Goal: Register for event/course

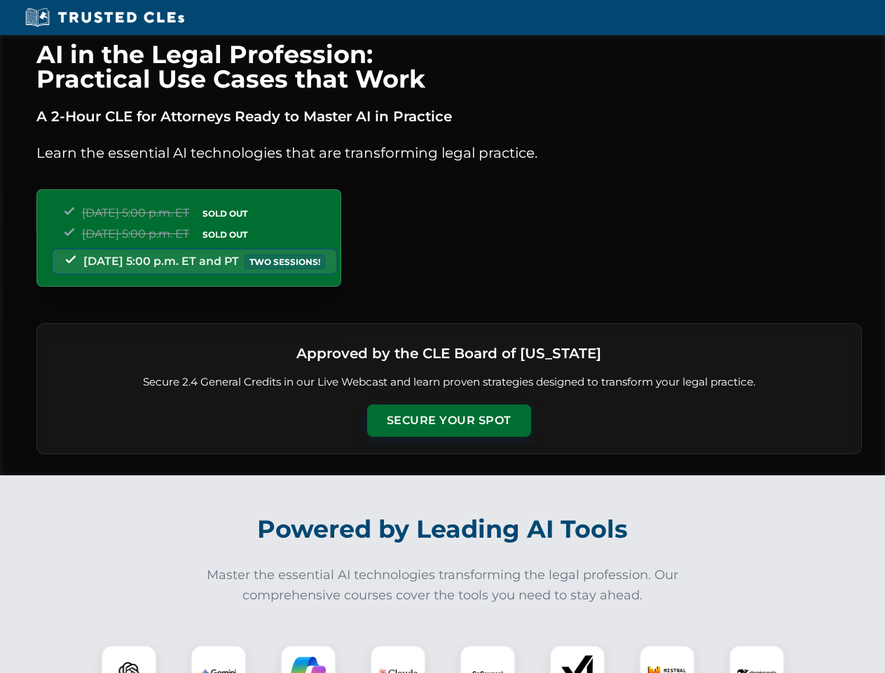
click at [448, 420] on button "Secure Your Spot" at bounding box center [449, 420] width 164 height 32
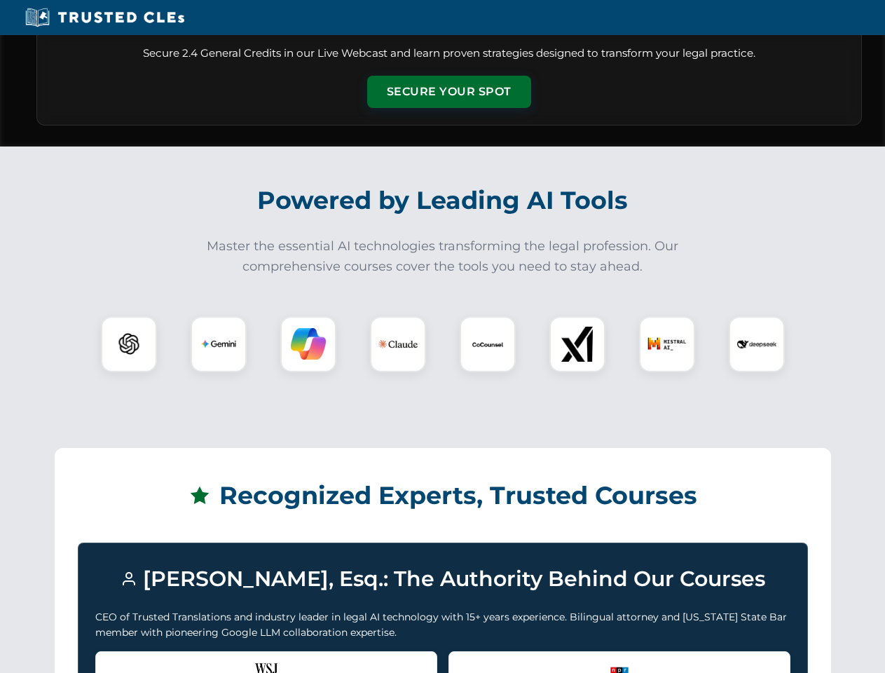
scroll to position [1205, 0]
